Goal: Register for event/course

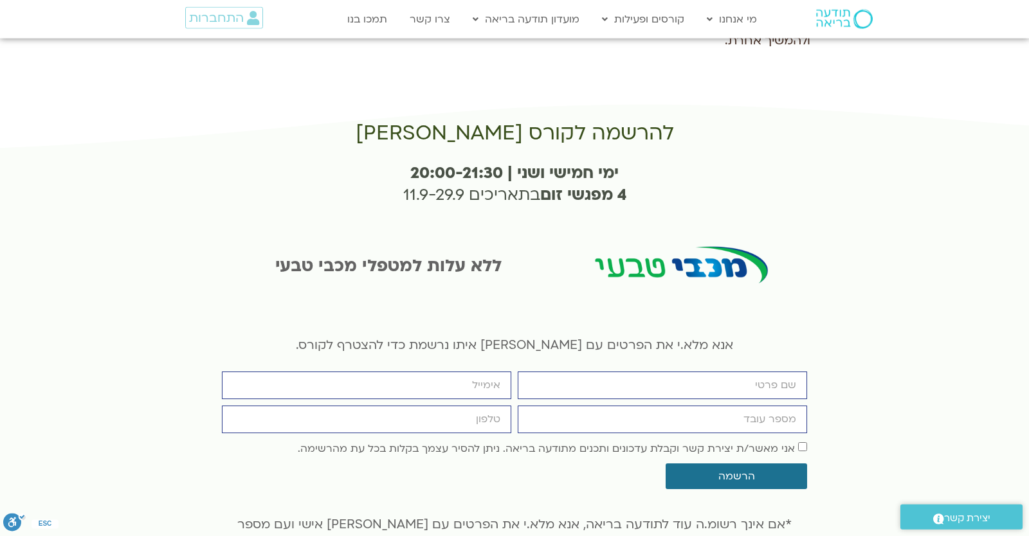
scroll to position [2404, 0]
click at [602, 372] on input "firstname" at bounding box center [661, 386] width 289 height 28
click at [629, 372] on input "firstname" at bounding box center [661, 386] width 289 height 28
type input "check"
click at [663, 406] on input "מספר עובד" at bounding box center [661, 420] width 289 height 28
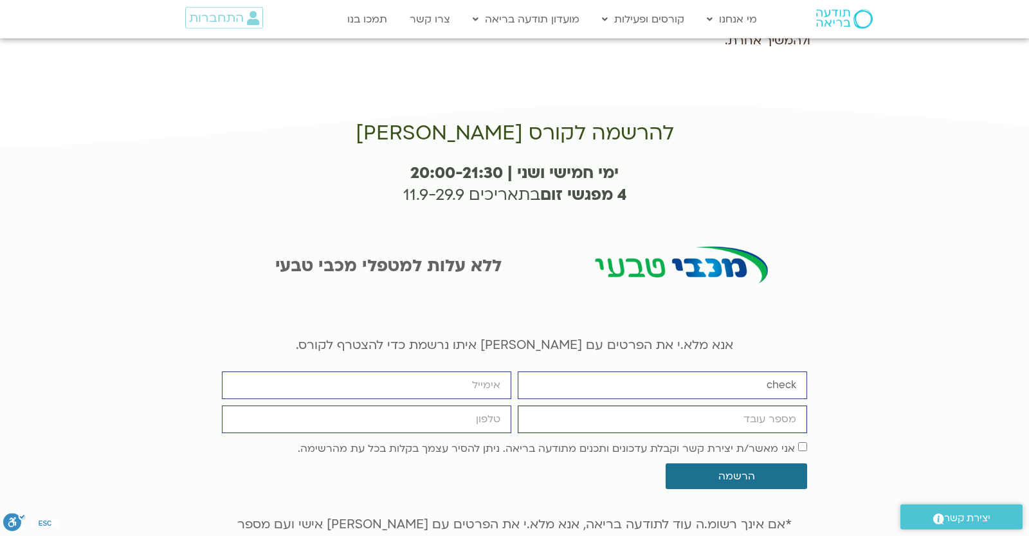
click at [663, 406] on input "מספר עובד" at bounding box center [661, 420] width 289 height 28
type input "6904636"
click at [453, 372] on input "email" at bounding box center [366, 386] width 289 height 28
type input "[EMAIL_ADDRESS][DOMAIN_NAME]"
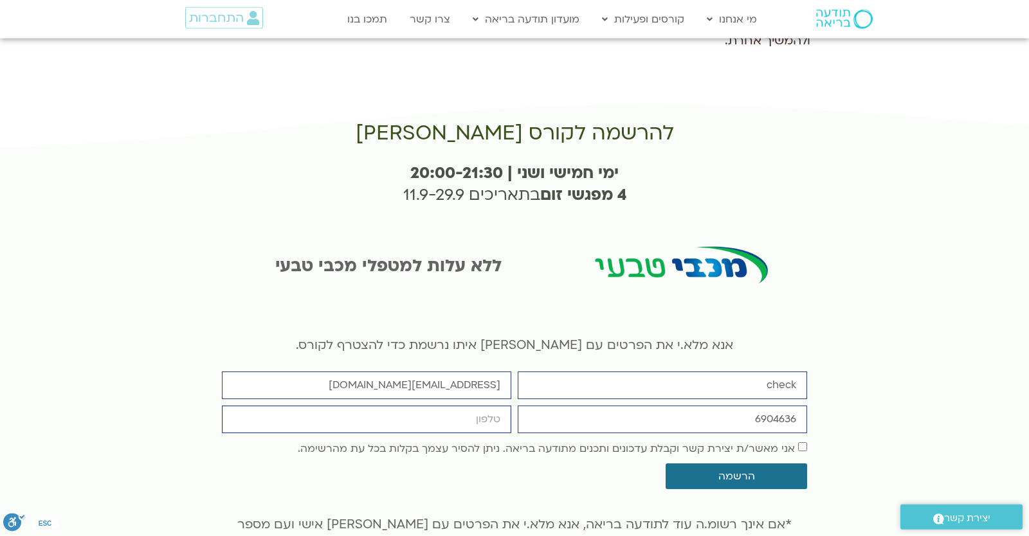
click at [429, 406] on input "cellphone" at bounding box center [366, 420] width 289 height 28
type input "0546099041"
click at [646, 440] on span "אני מאשר/ת יצירת קשר וקבלת עדכונים ותכנים מתודעה בריאה. ניתן להסיר עצמך בקלות ב…" at bounding box center [552, 448] width 509 height 17
click at [646, 442] on label "אני מאשר/ת יצירת קשר וקבלת עדכונים ותכנים מתודעה בריאה. ניתן להסיר עצמך בקלות ב…" at bounding box center [546, 449] width 497 height 14
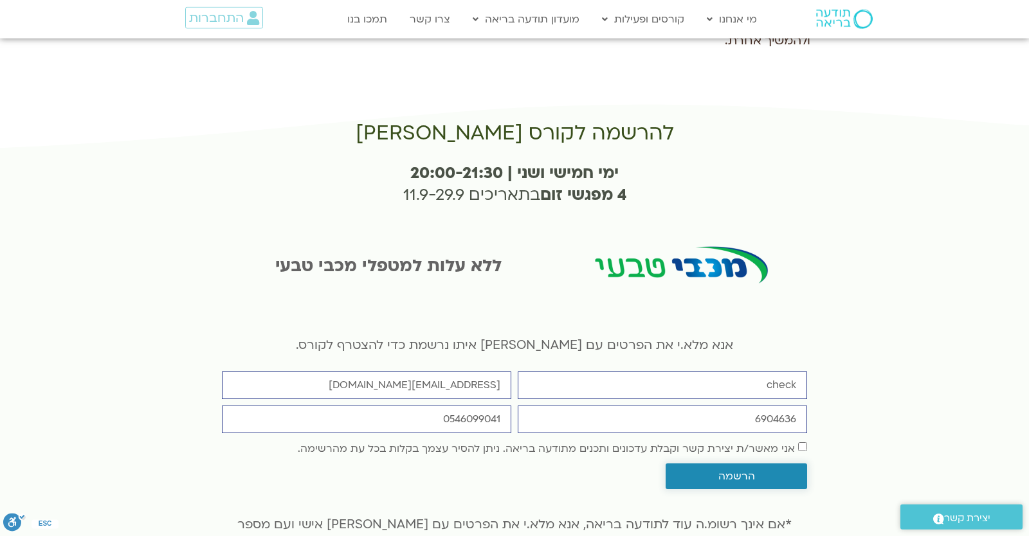
click at [761, 471] on span "הרשמה" at bounding box center [736, 477] width 111 height 12
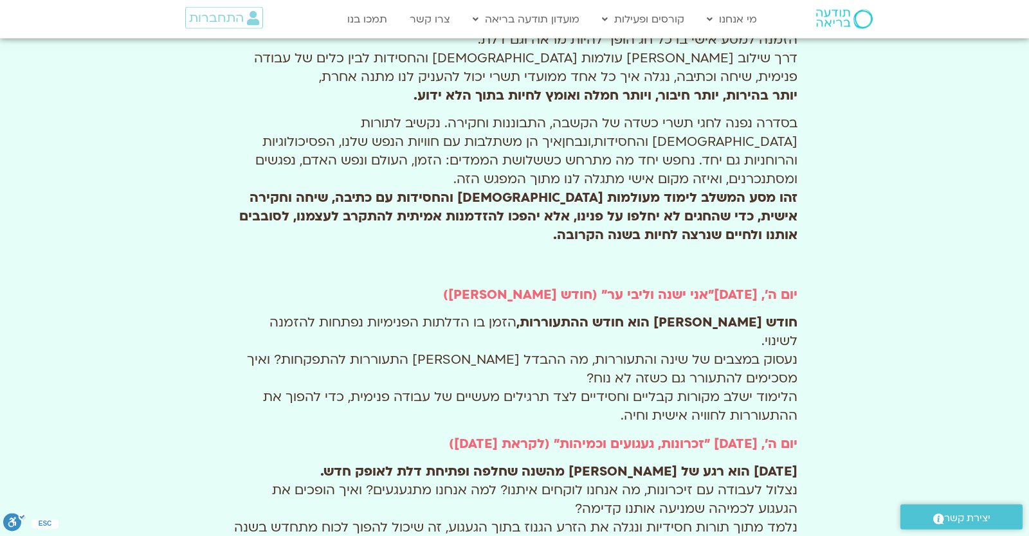
scroll to position [42, 0]
